Goal: Find specific page/section: Find specific page/section

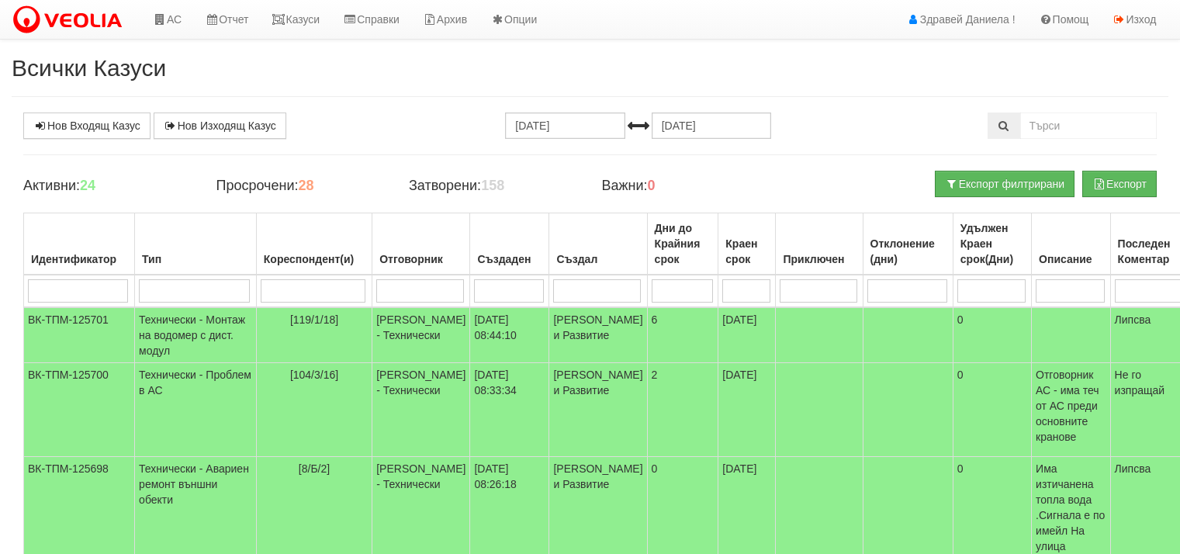
scroll to position [155, 0]
